Goal: Find specific page/section: Find specific page/section

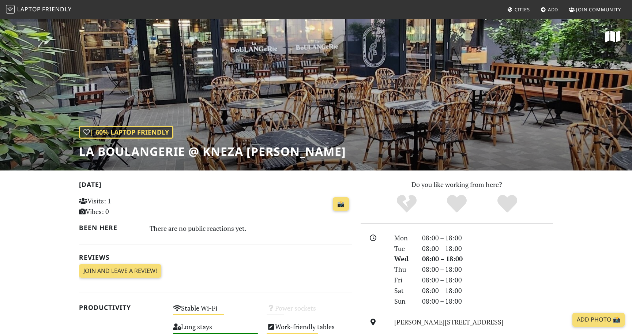
click at [44, 10] on span "Friendly" at bounding box center [56, 9] width 29 height 8
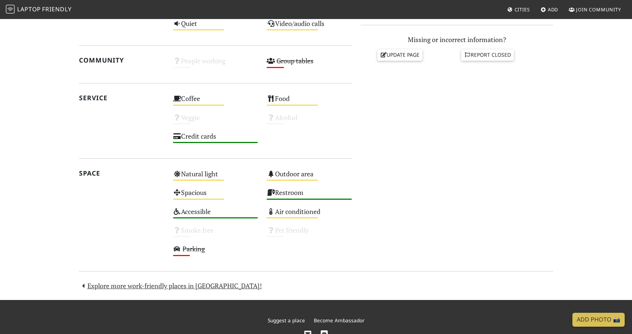
scroll to position [327, 0]
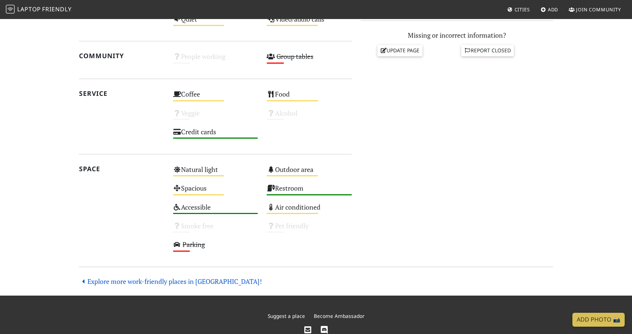
click at [130, 281] on link "Explore more work-friendly places in [GEOGRAPHIC_DATA]!" at bounding box center [170, 281] width 183 height 9
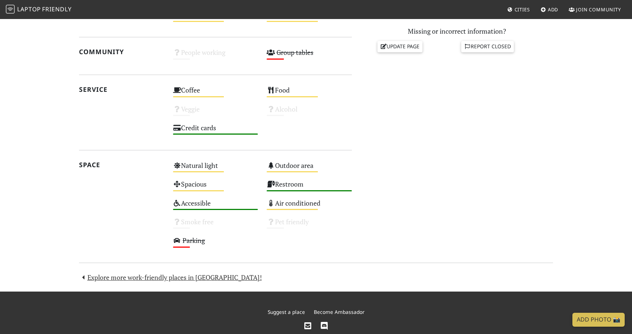
scroll to position [331, 0]
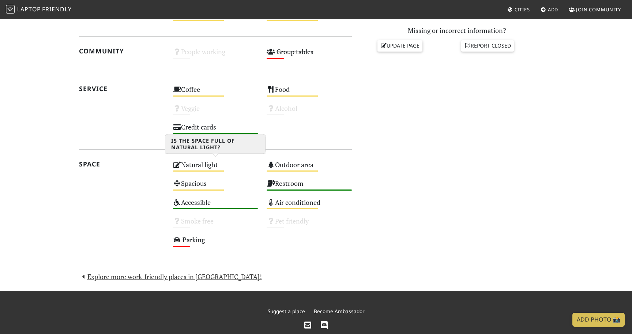
click at [197, 166] on div "Natural light Medium" at bounding box center [216, 168] width 94 height 19
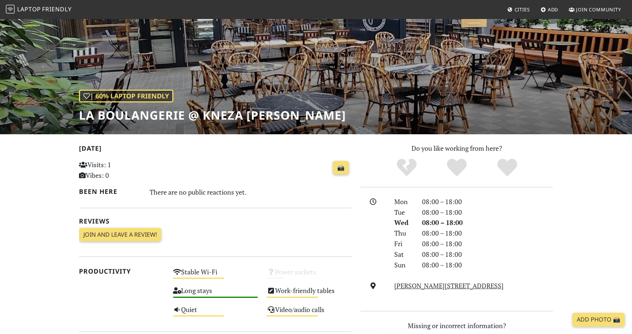
scroll to position [5, 0]
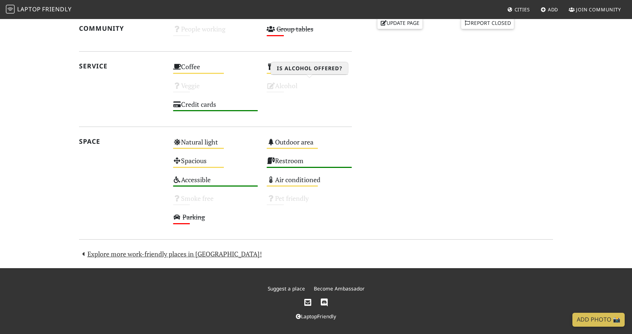
scroll to position [353, 0]
